Goal: Task Accomplishment & Management: Complete application form

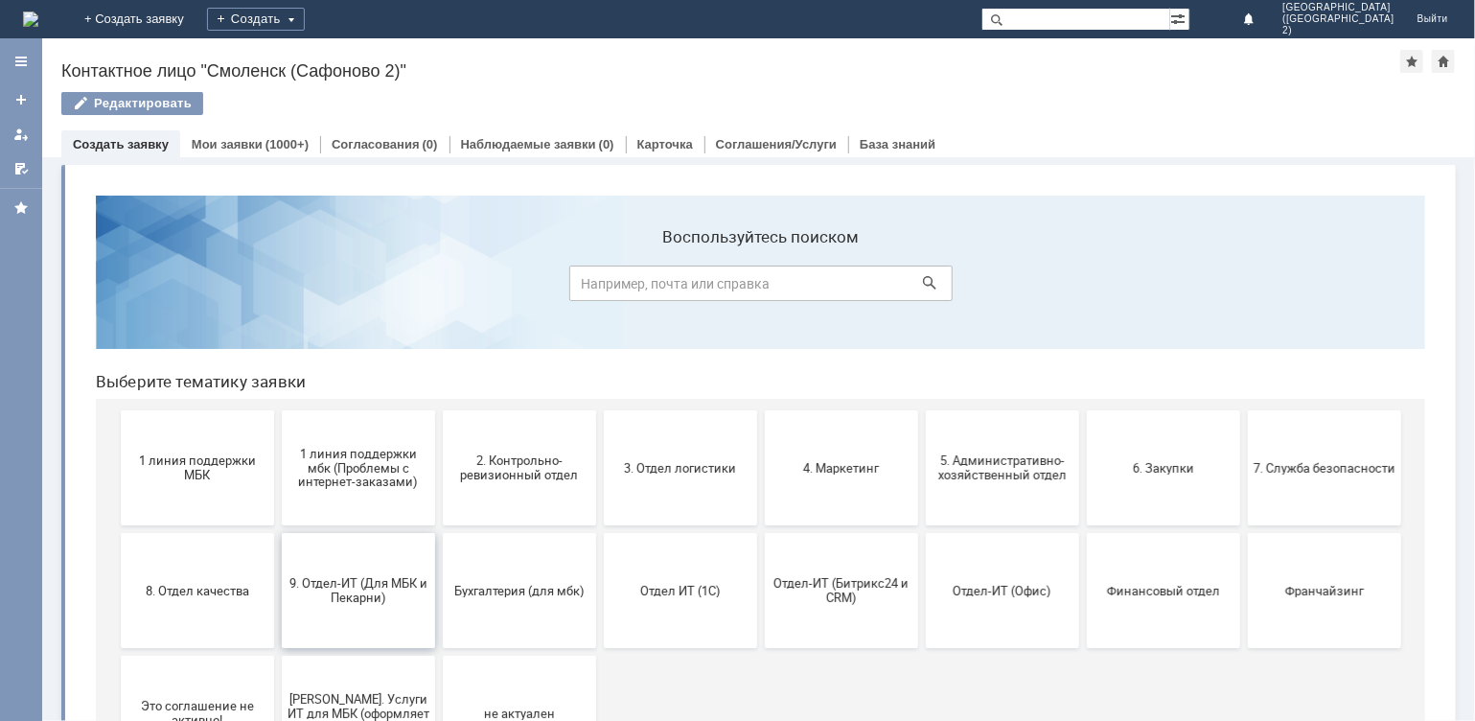
click at [358, 581] on span "9. Отдел-ИТ (Для МБК и Пекарни)" at bounding box center [358, 589] width 142 height 29
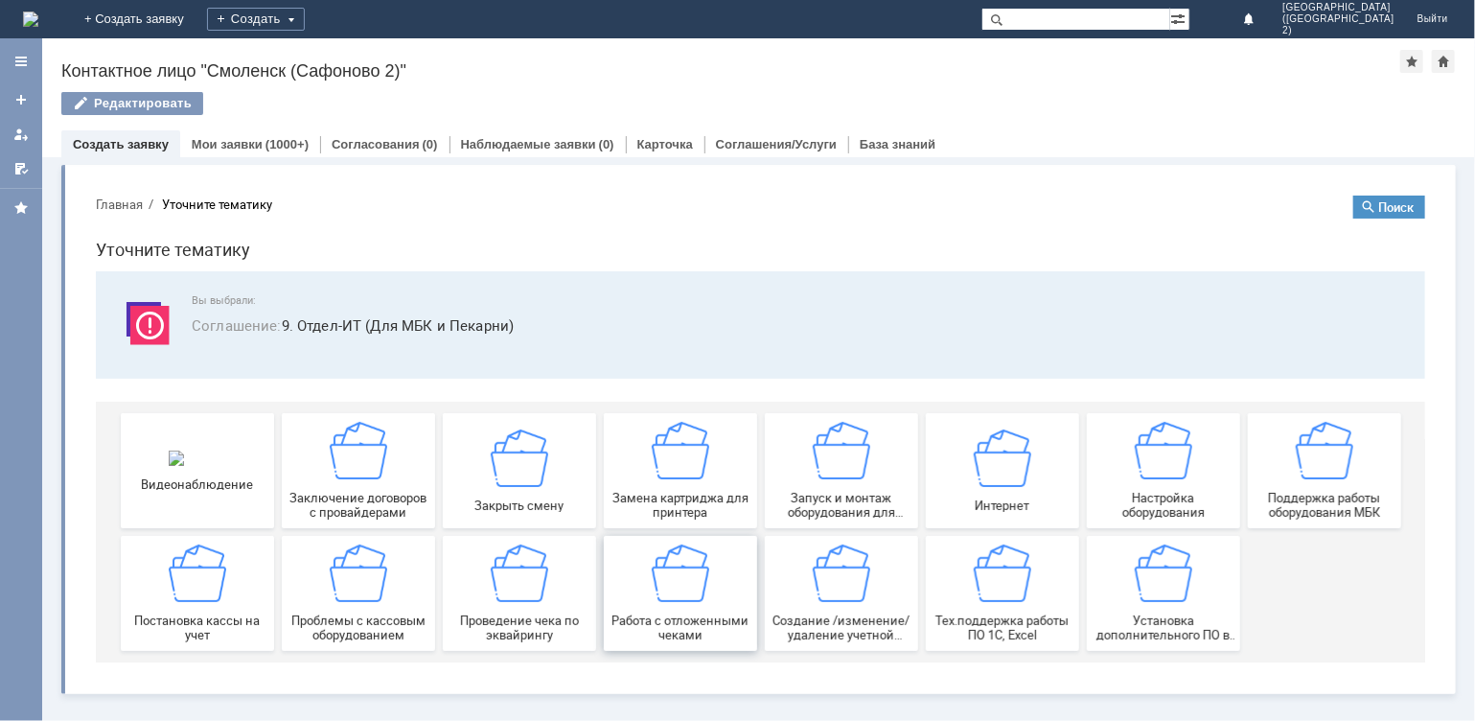
click at [706, 588] on img at bounding box center [679, 571] width 57 height 57
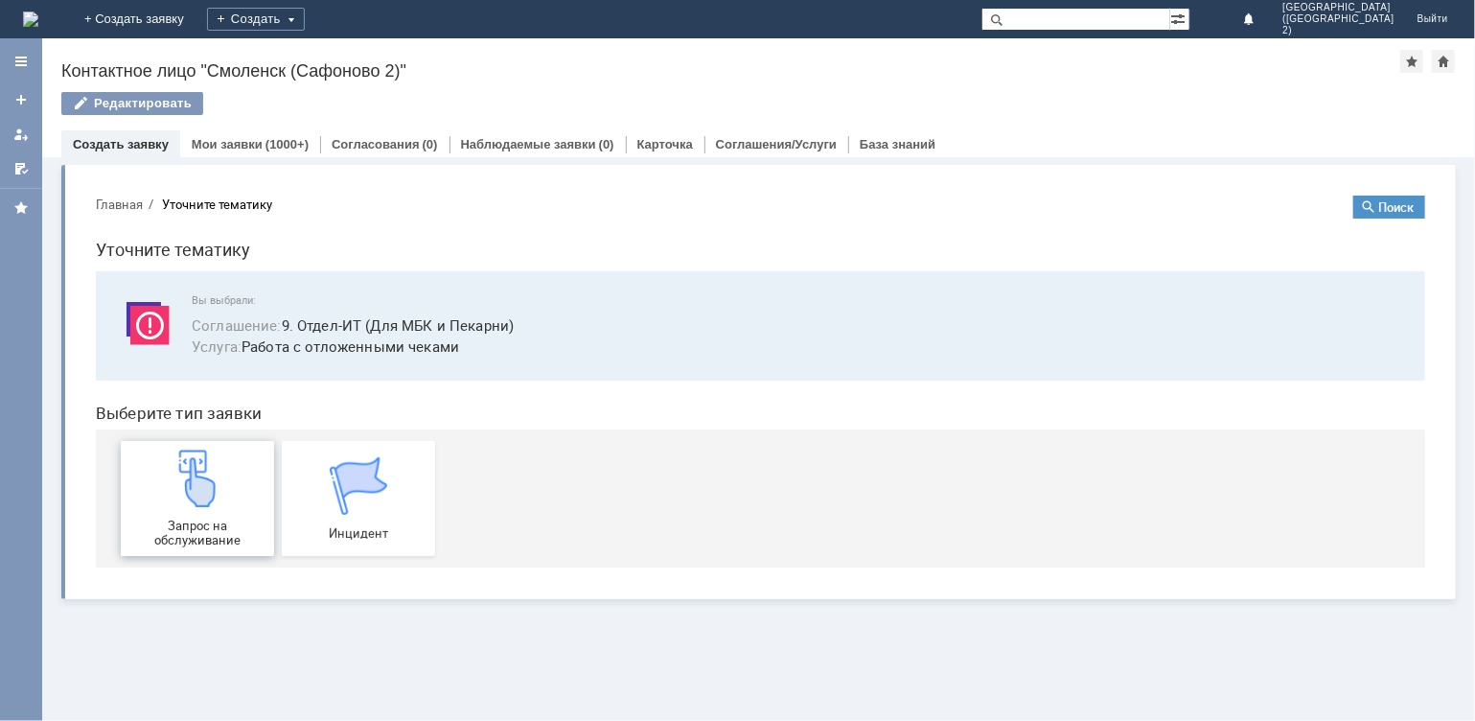
click at [240, 487] on div "Запрос на обслуживание" at bounding box center [197, 497] width 142 height 98
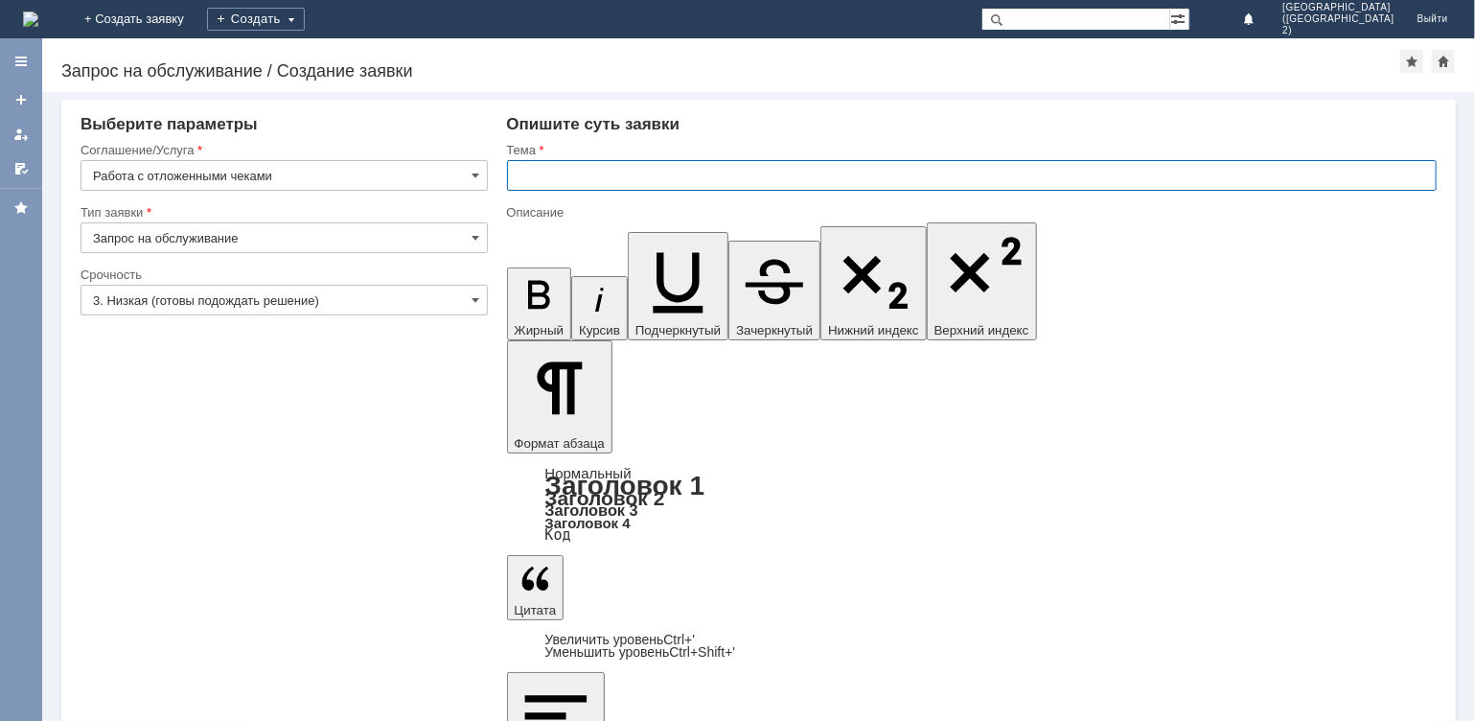
click at [550, 182] on input "text" at bounding box center [972, 175] width 930 height 31
type input "отл чеки"
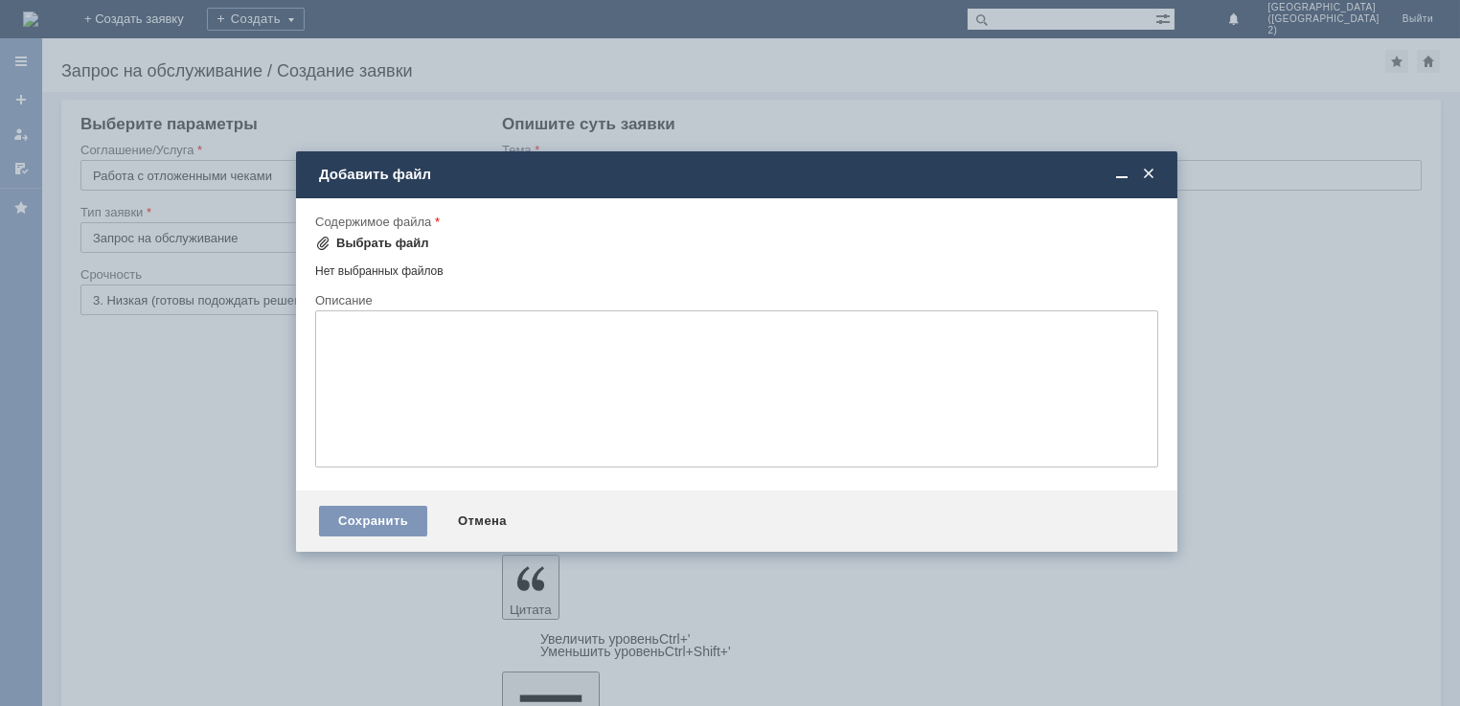
click at [380, 238] on div "Выбрать файл" at bounding box center [382, 243] width 93 height 15
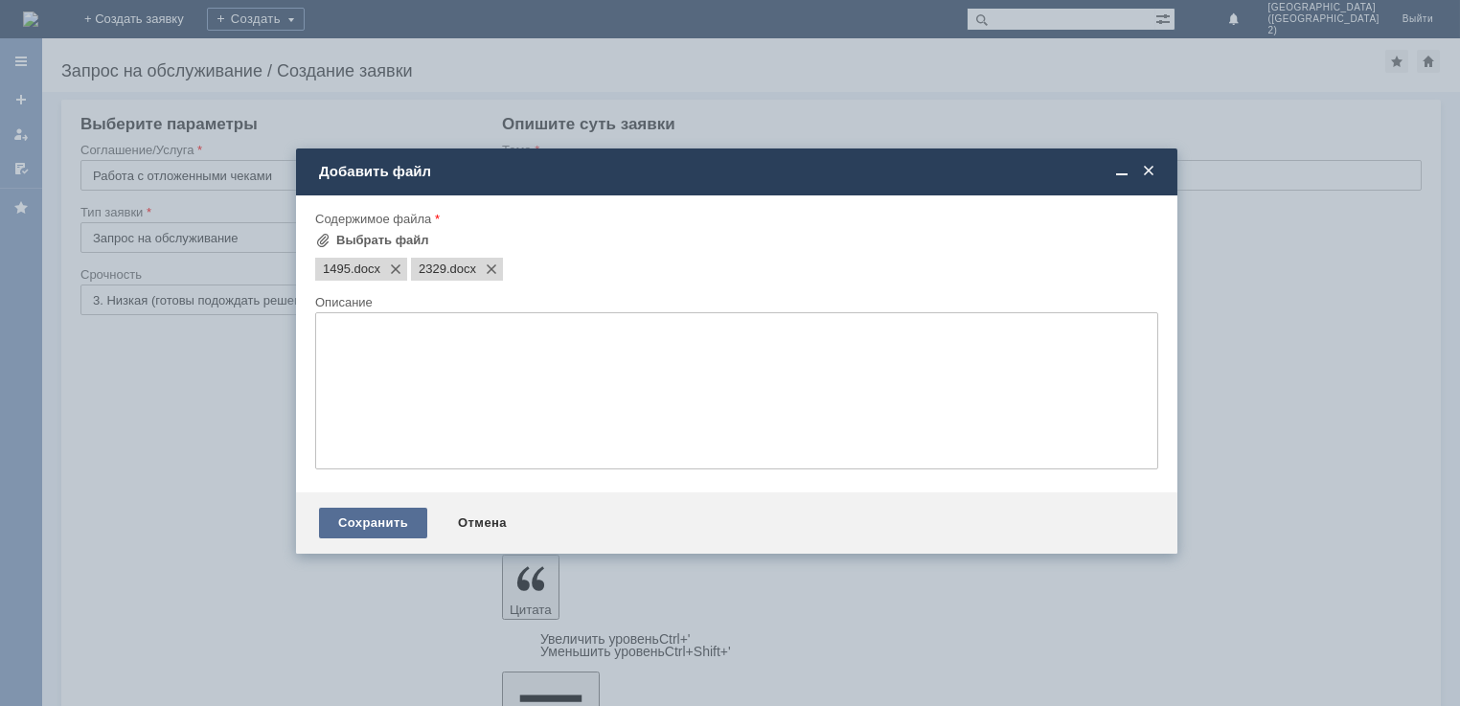
click at [383, 528] on div "Сохранить" at bounding box center [373, 523] width 108 height 31
